Goal: Task Accomplishment & Management: Complete application form

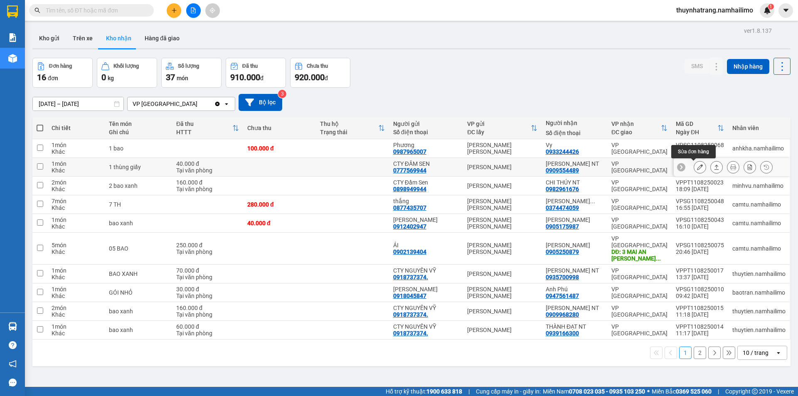
click at [697, 169] on icon at bounding box center [700, 167] width 6 height 6
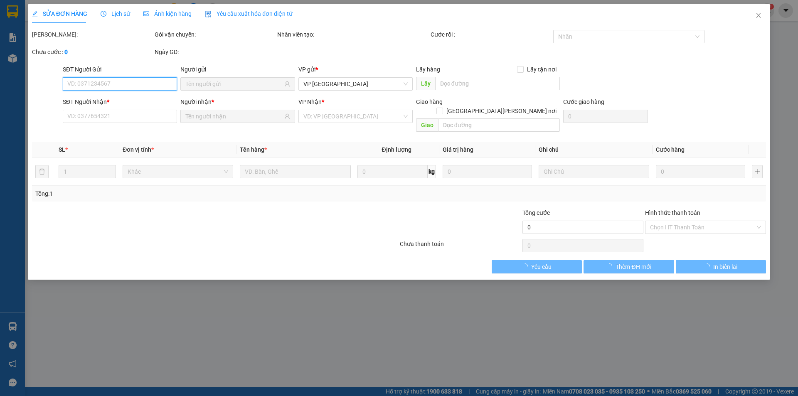
type input "0777569944"
type input "CTY ĐẦM SEN"
type input "0909554489"
type input "[PERSON_NAME] NT"
type input "40.000"
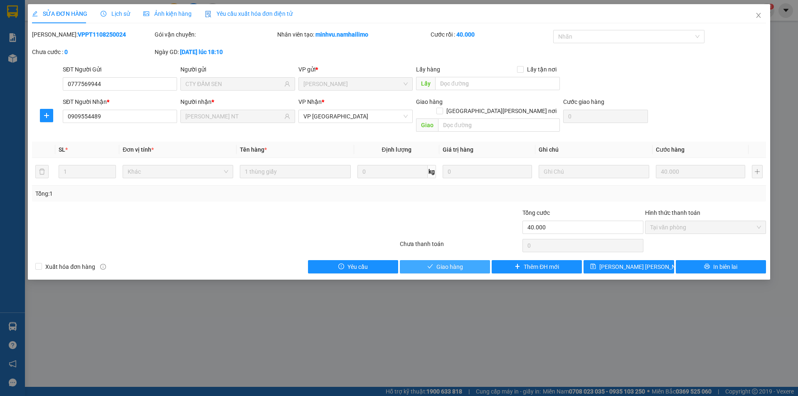
drag, startPoint x: 451, startPoint y: 259, endPoint x: 474, endPoint y: 246, distance: 25.8
click at [454, 262] on span "Giao hàng" at bounding box center [449, 266] width 27 height 9
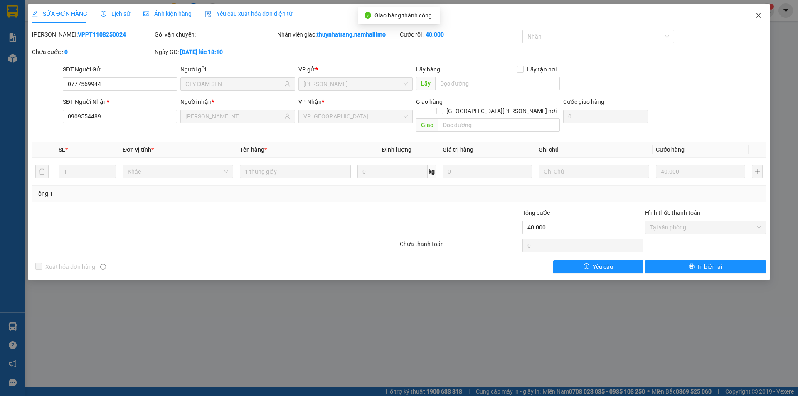
click at [759, 15] on icon "close" at bounding box center [758, 15] width 5 height 5
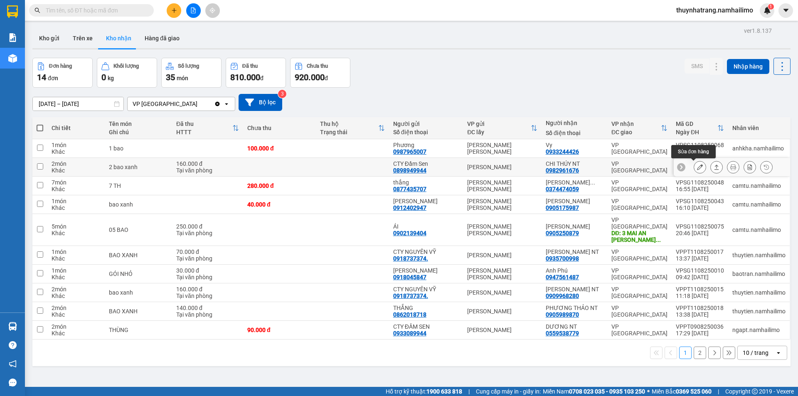
click at [697, 169] on icon at bounding box center [700, 167] width 6 height 6
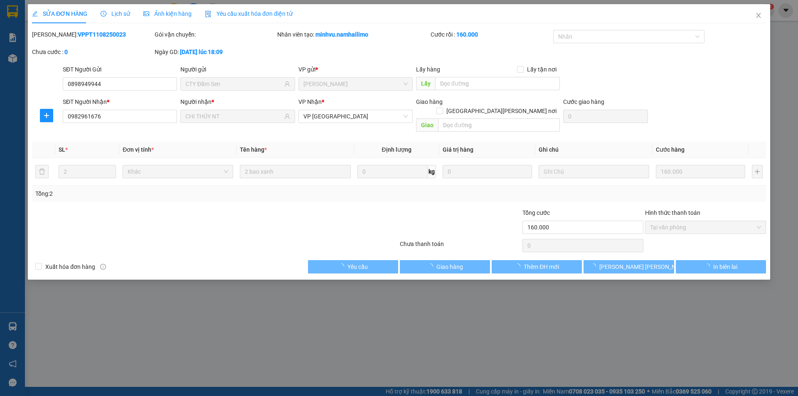
type input "0898949944"
type input "CTY Đầm Sen"
type input "0982961676"
type input "CHI THÚY NT"
type input "160.000"
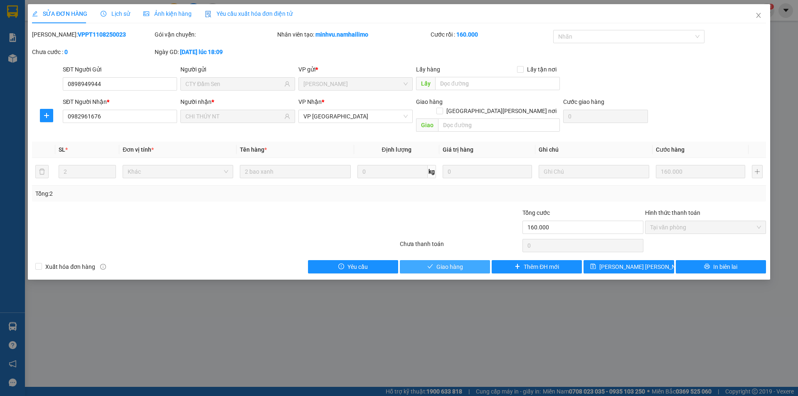
drag, startPoint x: 452, startPoint y: 260, endPoint x: 463, endPoint y: 257, distance: 11.3
click at [456, 262] on span "Giao hàng" at bounding box center [449, 266] width 27 height 9
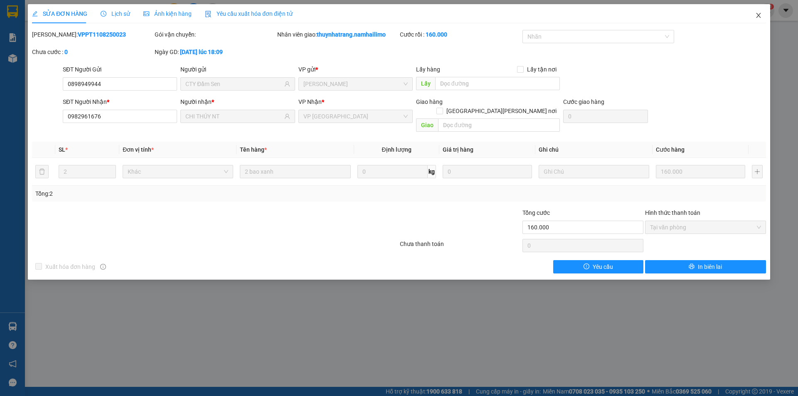
click at [757, 14] on icon "close" at bounding box center [758, 15] width 7 height 7
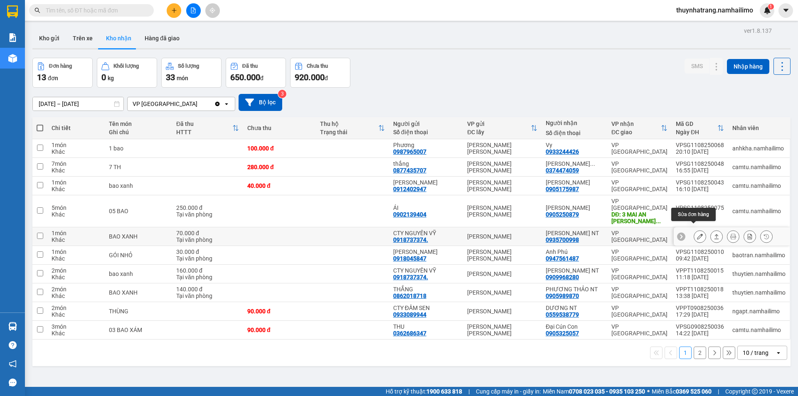
click at [697, 234] on icon at bounding box center [700, 237] width 6 height 6
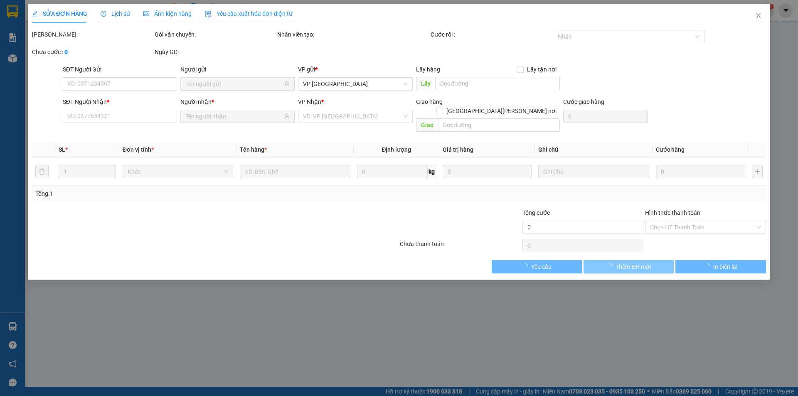
type input "0918737374."
type input "CTY NGUYÊN VỸ"
type input "0935700998"
type input "[PERSON_NAME] NT"
type input "70.000"
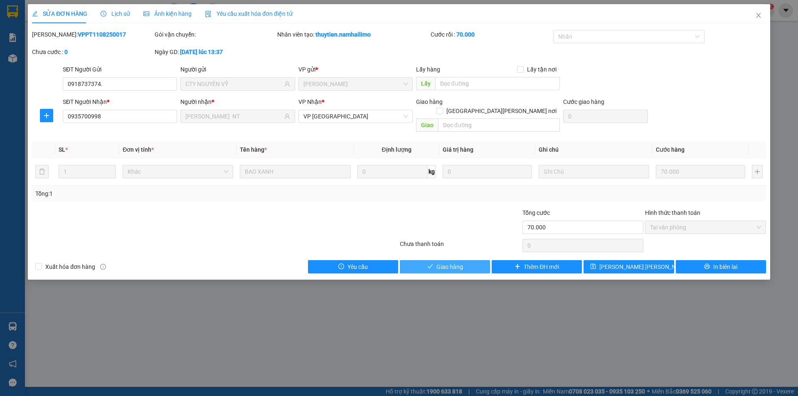
drag, startPoint x: 424, startPoint y: 259, endPoint x: 489, endPoint y: 235, distance: 69.4
click at [424, 260] on button "Giao hàng" at bounding box center [445, 266] width 90 height 13
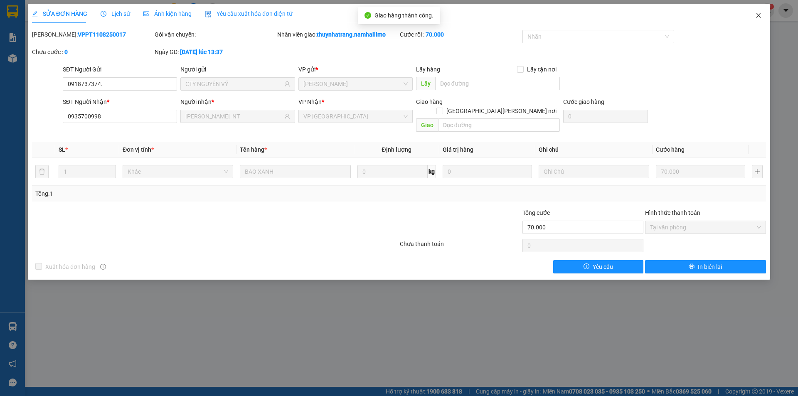
click at [757, 16] on icon "close" at bounding box center [758, 15] width 7 height 7
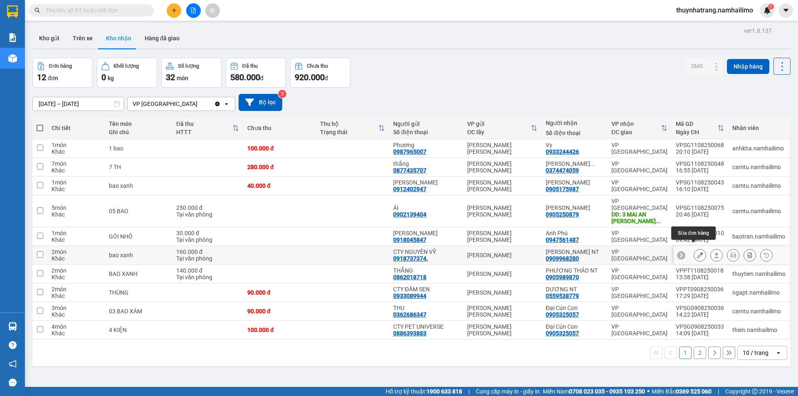
click at [697, 252] on icon at bounding box center [700, 255] width 6 height 6
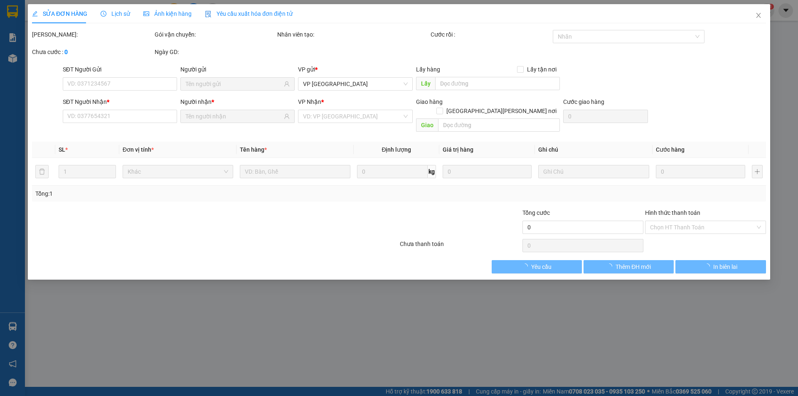
type input "0918737374."
type input "CTY NGUYÊN VỸ"
type input "0909968280"
type input "[PERSON_NAME] NT"
type input "160.000"
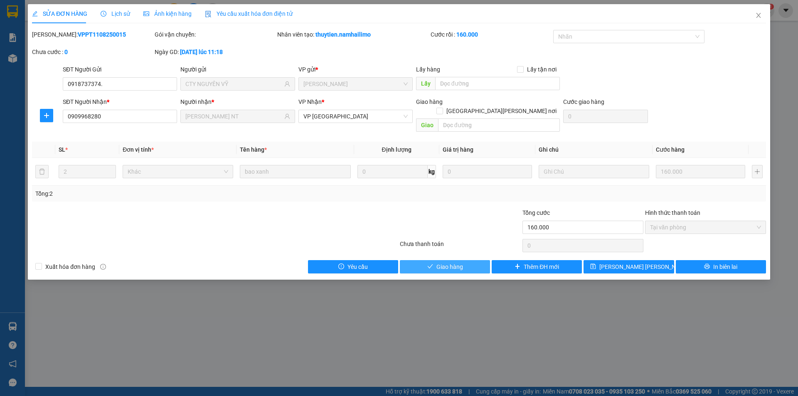
click at [453, 262] on span "Giao hàng" at bounding box center [449, 266] width 27 height 9
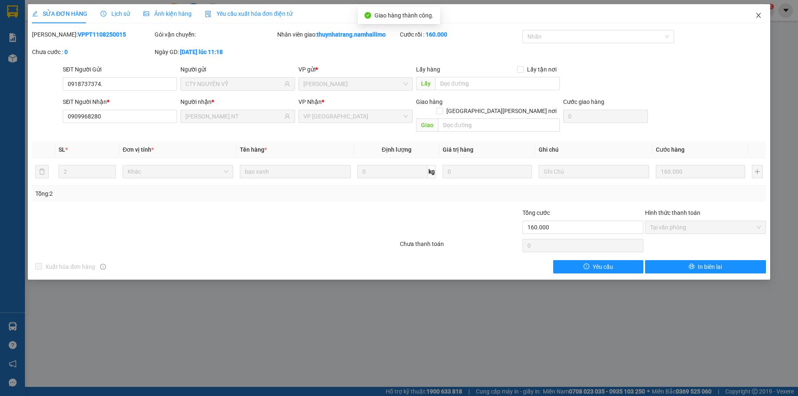
click at [759, 14] on icon "close" at bounding box center [758, 15] width 7 height 7
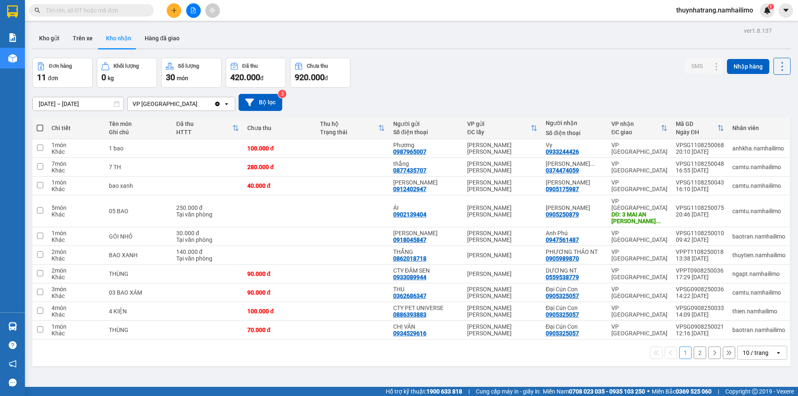
click at [694, 347] on button "2" at bounding box center [700, 353] width 12 height 12
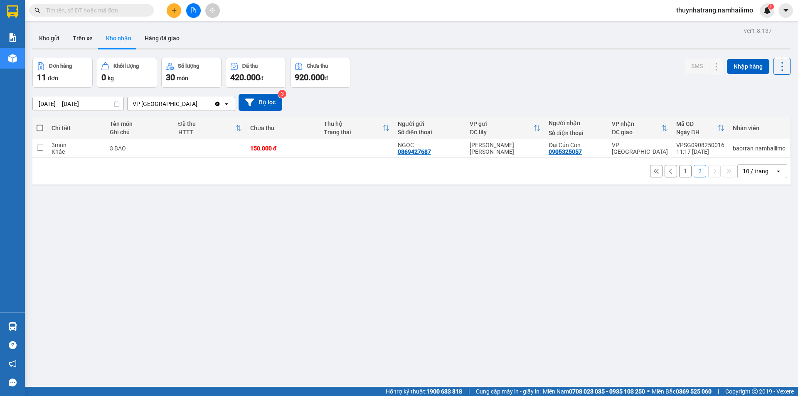
click at [679, 174] on button "1" at bounding box center [685, 171] width 12 height 12
